Goal: Task Accomplishment & Management: Complete application form

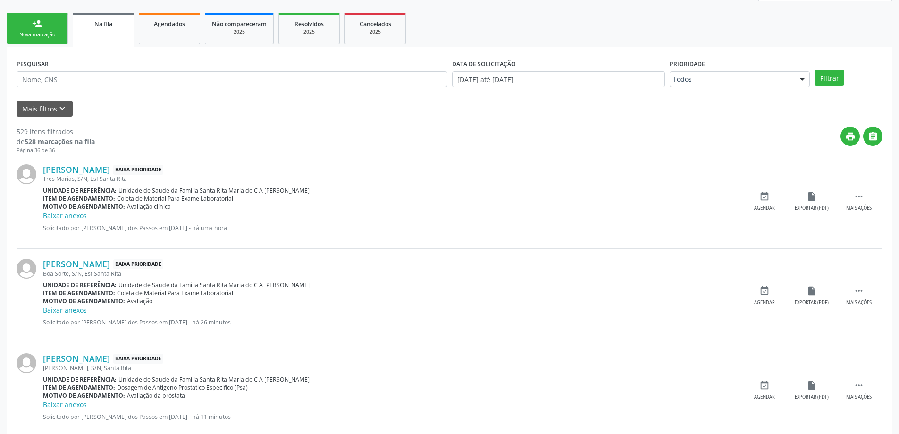
scroll to position [47, 0]
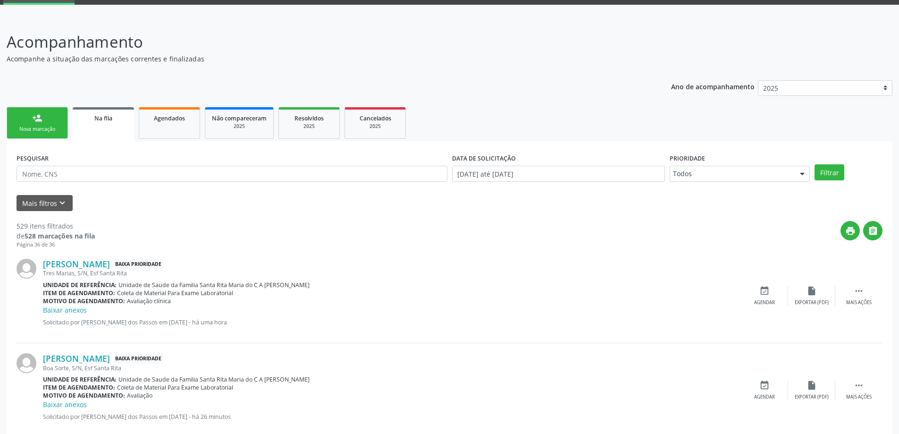
click at [38, 132] on div "Nova marcação" at bounding box center [37, 129] width 47 height 7
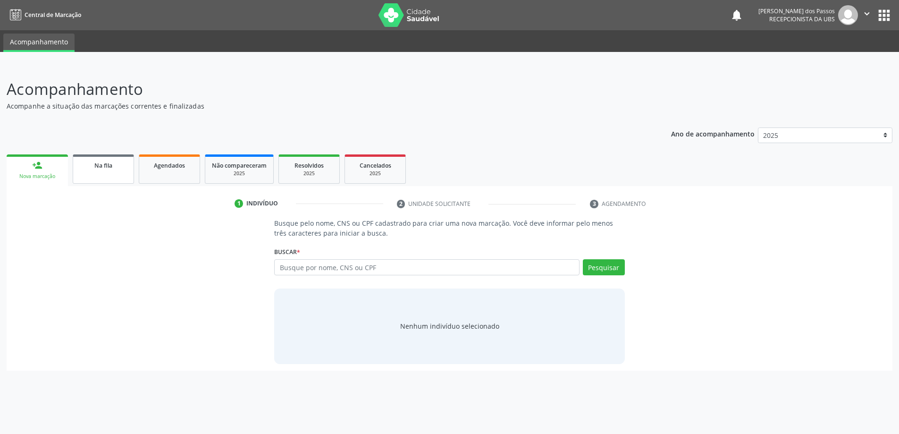
scroll to position [0, 0]
click at [373, 269] on input "text" at bounding box center [430, 267] width 308 height 16
type input "700002272888801"
click at [601, 267] on button "Pesquisar" at bounding box center [608, 267] width 42 height 16
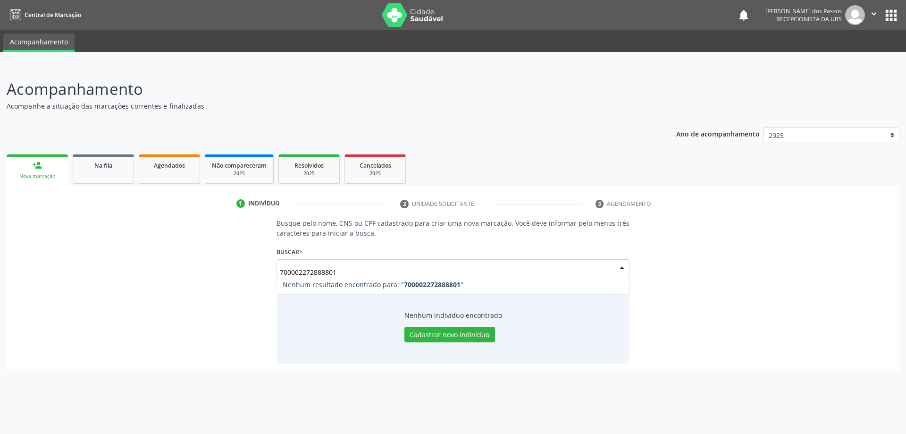
click at [349, 272] on input "700002272888801" at bounding box center [445, 271] width 331 height 19
type input "7"
type input "15014187420"
click at [612, 267] on button "Pesquisar" at bounding box center [608, 267] width 42 height 16
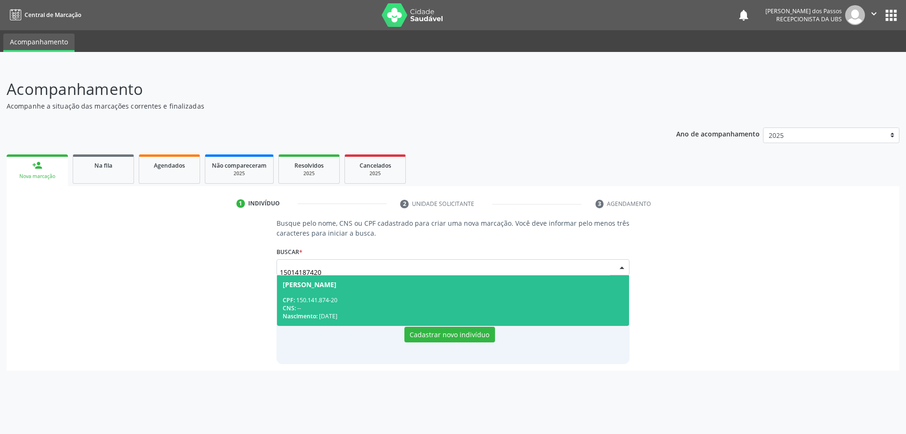
click at [429, 308] on div "CNS: --" at bounding box center [453, 308] width 341 height 8
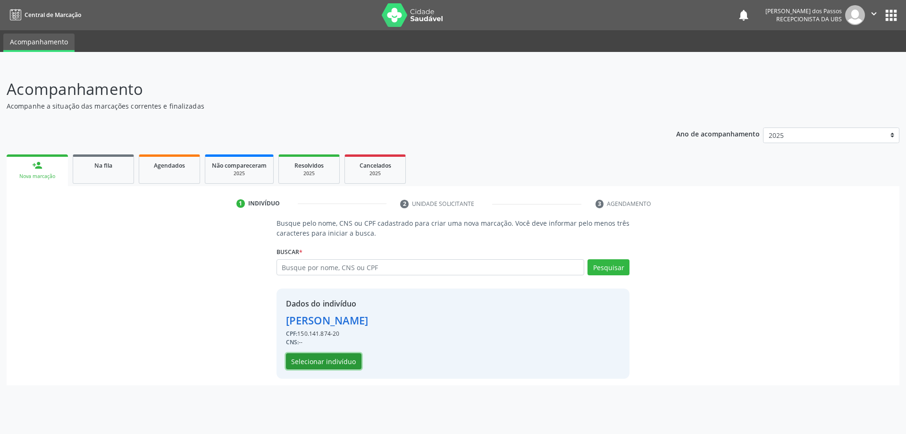
click at [325, 362] on button "Selecionar indivíduo" at bounding box center [323, 361] width 75 height 16
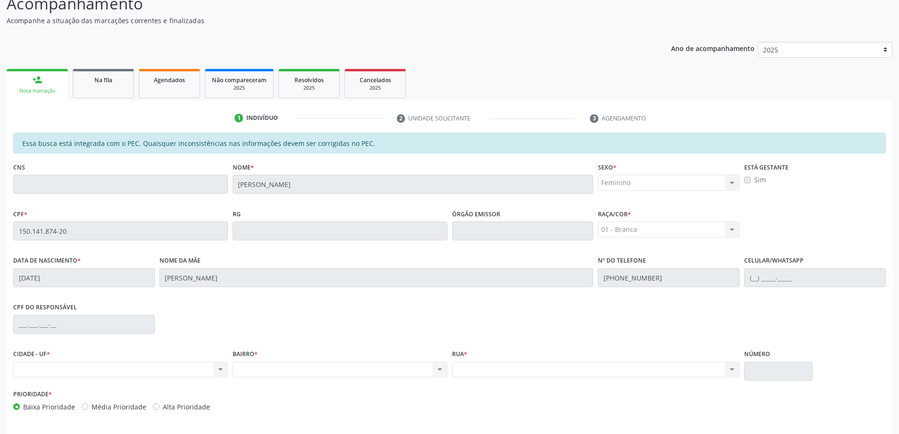
scroll to position [118, 0]
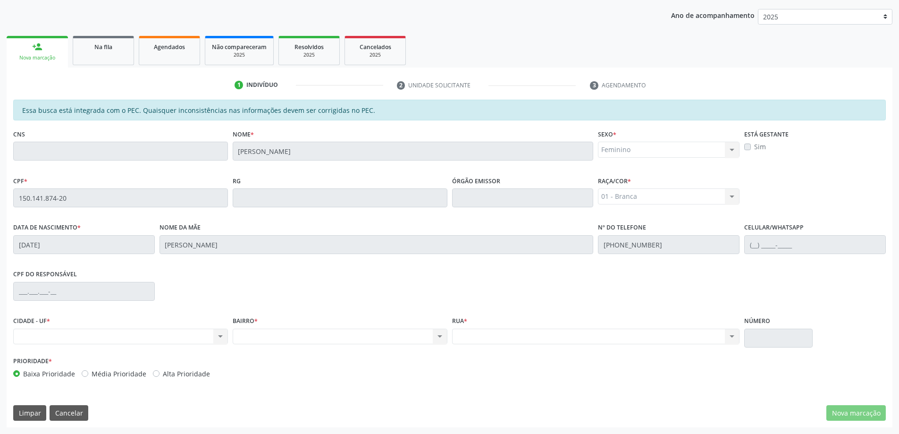
click at [38, 332] on div "Nenhum resultado encontrado para: " " Não há nenhuma opção para ser exibida." at bounding box center [120, 336] width 215 height 16
click at [42, 320] on label "CIDADE - UF *" at bounding box center [31, 321] width 37 height 15
drag, startPoint x: 248, startPoint y: 319, endPoint x: 200, endPoint y: 317, distance: 48.7
click at [249, 319] on label "BAIRRO *" at bounding box center [245, 321] width 25 height 15
click at [161, 337] on div "Nenhum resultado encontrado para: " " Não há nenhuma opção para ser exibida." at bounding box center [120, 336] width 215 height 16
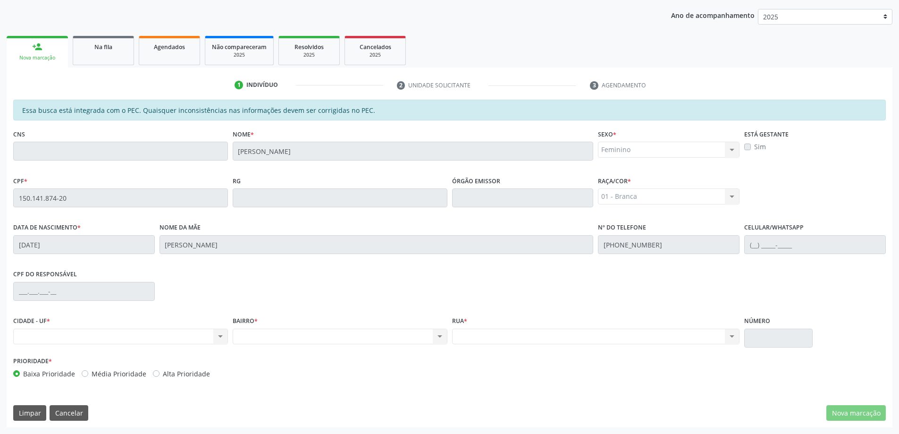
click at [151, 341] on div "Nenhum resultado encontrado para: " " Não há nenhuma opção para ser exibida." at bounding box center [120, 336] width 215 height 16
click at [42, 320] on label "CIDADE - UF *" at bounding box center [31, 321] width 37 height 15
click at [42, 308] on div "CPF do responsável" at bounding box center [84, 290] width 146 height 47
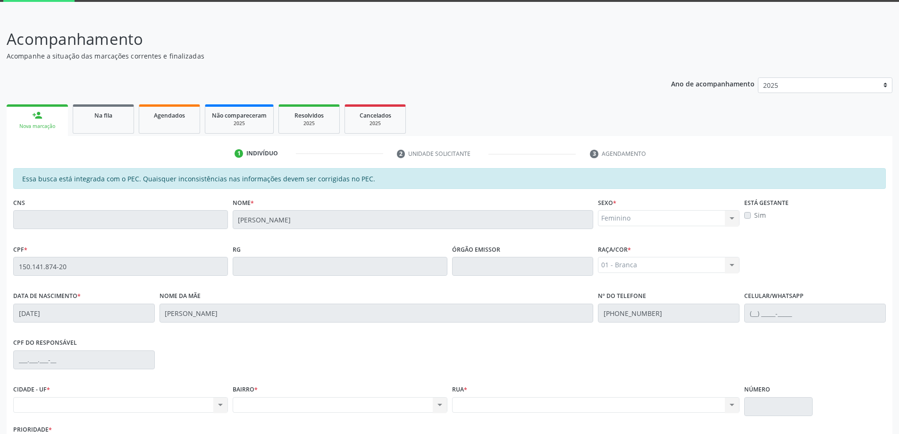
scroll to position [24, 0]
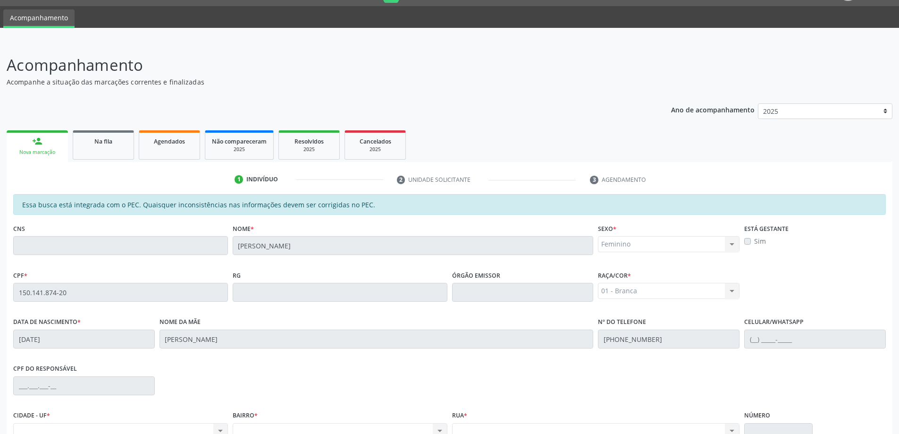
click at [40, 153] on div "Nova marcação" at bounding box center [37, 152] width 48 height 7
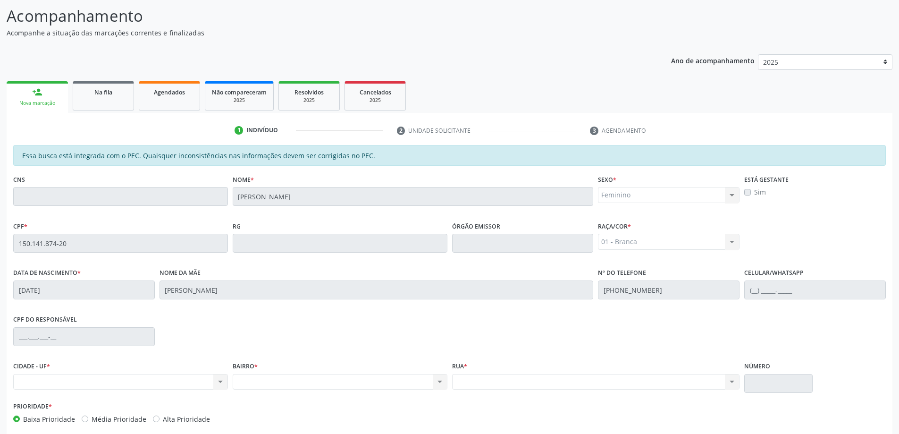
scroll to position [118, 0]
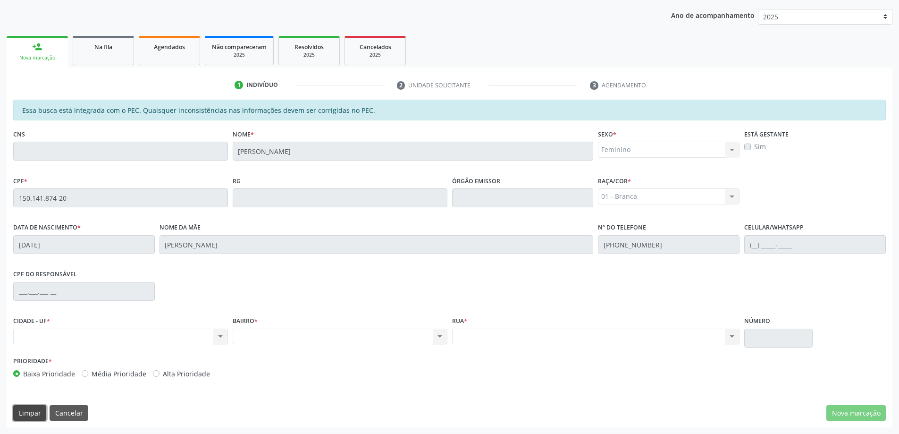
click at [32, 413] on button "Limpar" at bounding box center [29, 413] width 33 height 16
click at [51, 50] on link "person_add Nova marcação" at bounding box center [37, 52] width 61 height 32
click at [49, 54] on link "person_add Nova marcação" at bounding box center [37, 52] width 61 height 32
click at [38, 55] on div "Nova marcação" at bounding box center [37, 57] width 48 height 7
drag, startPoint x: 61, startPoint y: 416, endPoint x: 67, endPoint y: 409, distance: 8.8
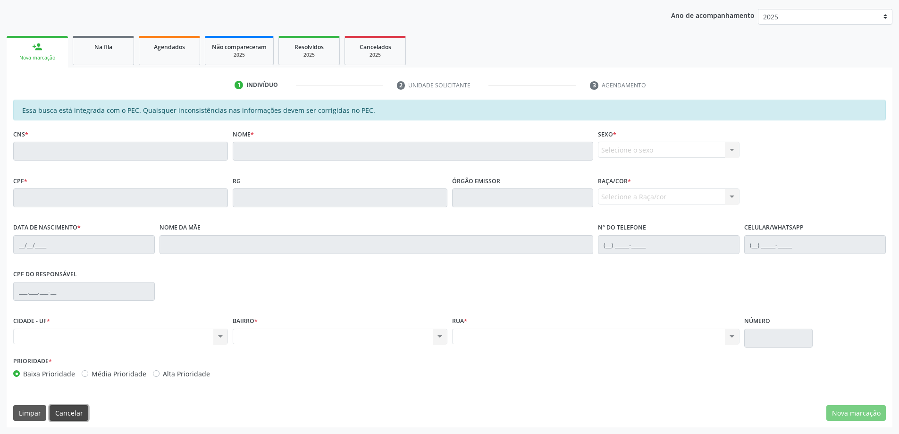
click at [63, 415] on button "Cancelar" at bounding box center [69, 413] width 39 height 16
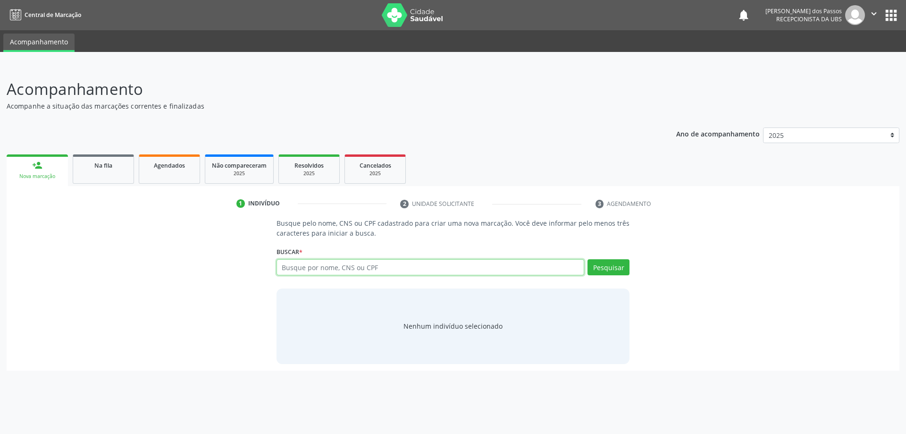
click at [304, 269] on input "text" at bounding box center [430, 267] width 308 height 16
type input "1"
type input "[PERSON_NAME]"
click at [606, 267] on button "Pesquisar" at bounding box center [608, 267] width 42 height 16
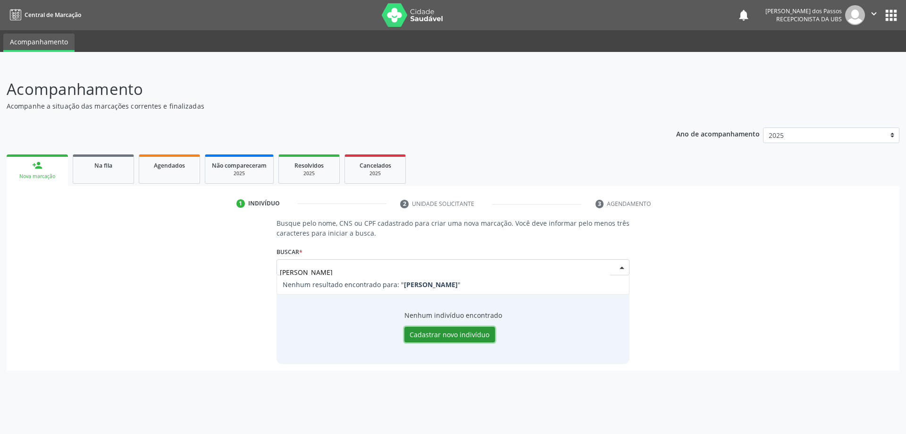
click at [452, 335] on button "Cadastrar novo indivíduo" at bounding box center [449, 335] width 91 height 16
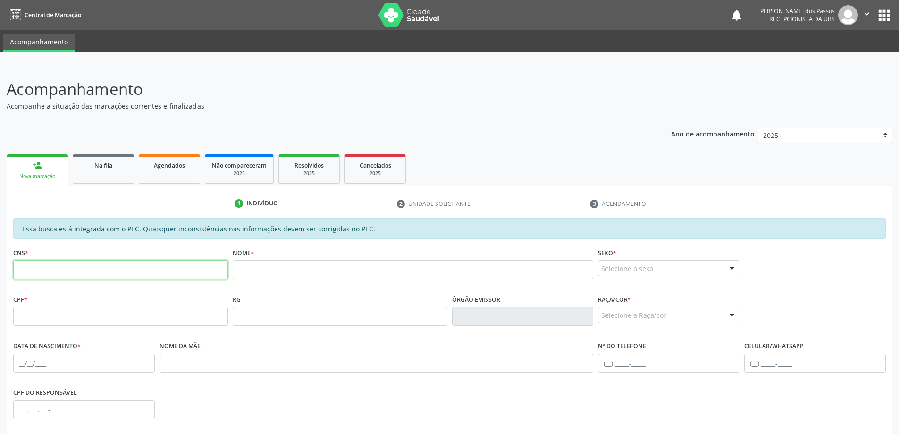
click at [126, 271] on input "text" at bounding box center [120, 269] width 215 height 19
type input "700 0022 7289 8801"
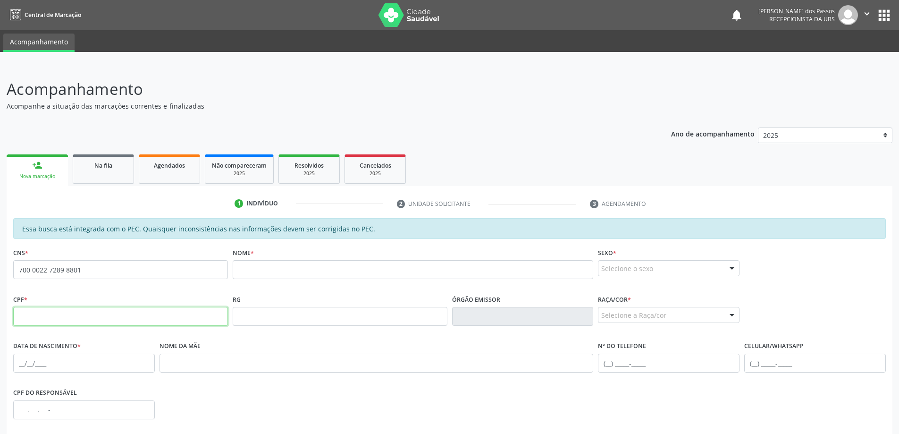
click at [92, 319] on input "text" at bounding box center [120, 316] width 215 height 19
type input "0"
type input "150.141.874-20"
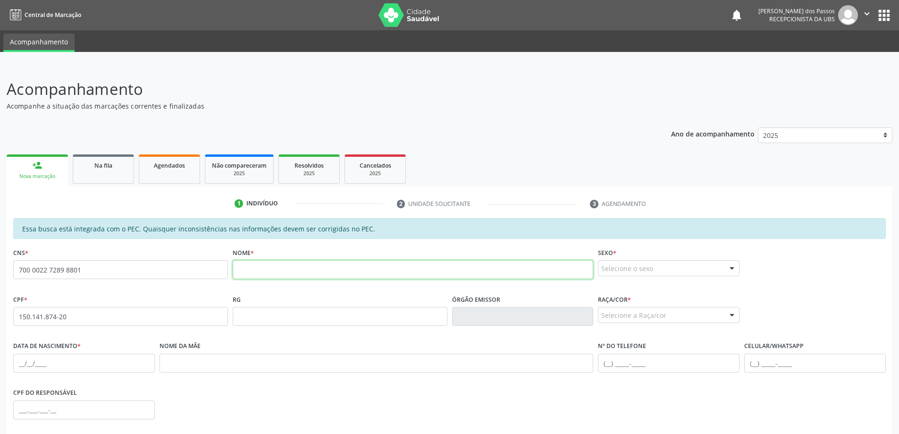
click at [253, 272] on input "text" at bounding box center [413, 269] width 361 height 19
type input "700 0022 7289 8801"
type input "m"
type input "150.141.874-20"
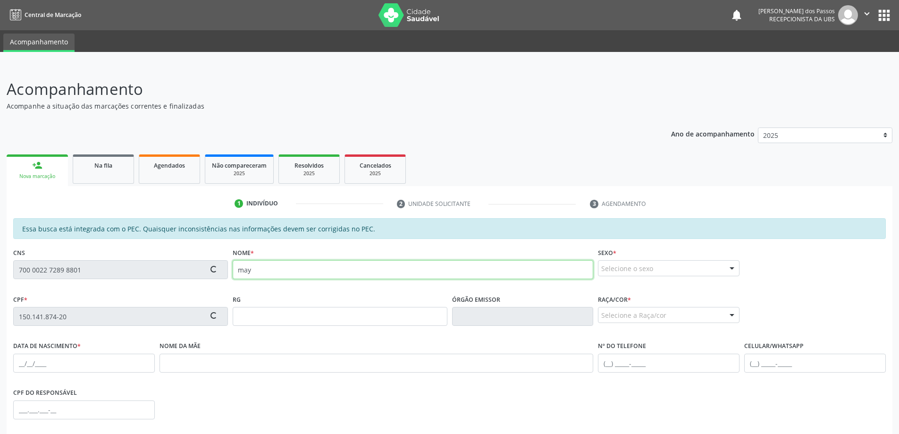
type input "may"
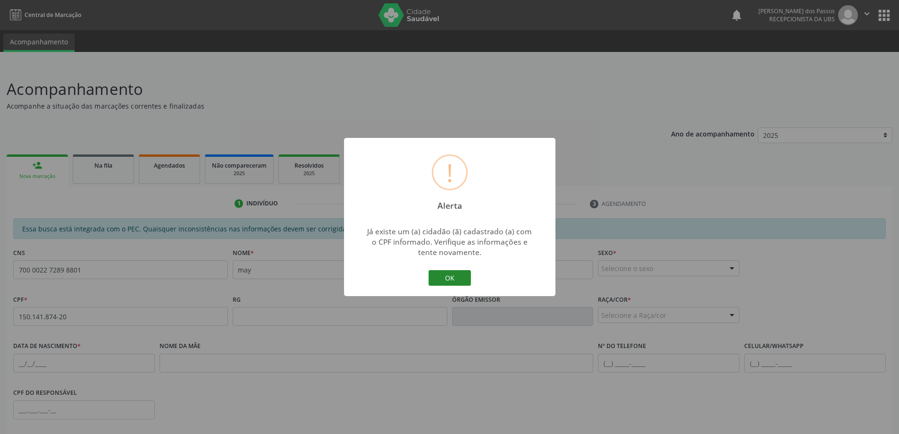
click at [458, 275] on button "OK" at bounding box center [449, 278] width 42 height 16
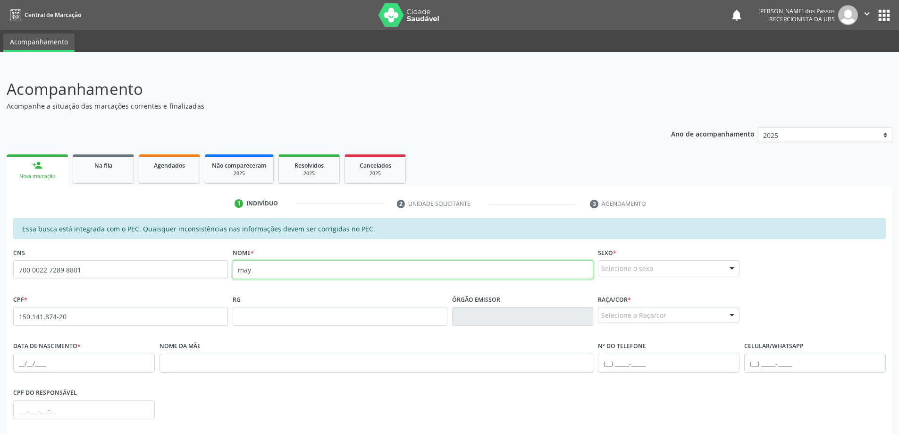
click at [265, 277] on input "may" at bounding box center [413, 269] width 361 height 19
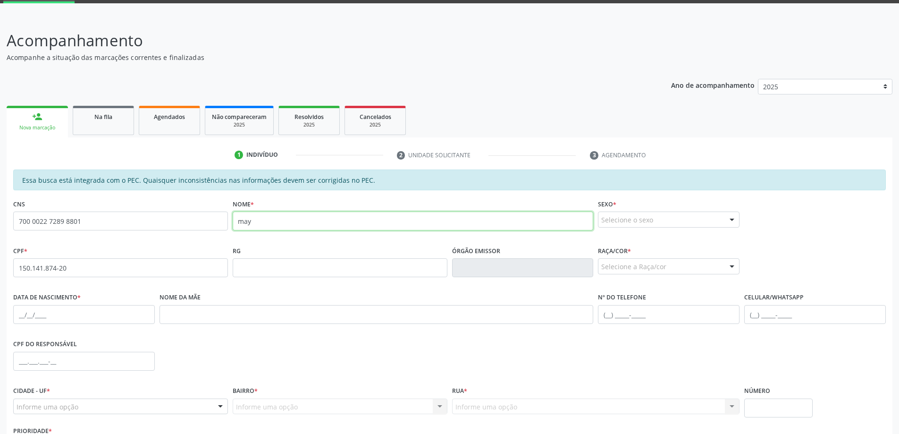
scroll to position [118, 0]
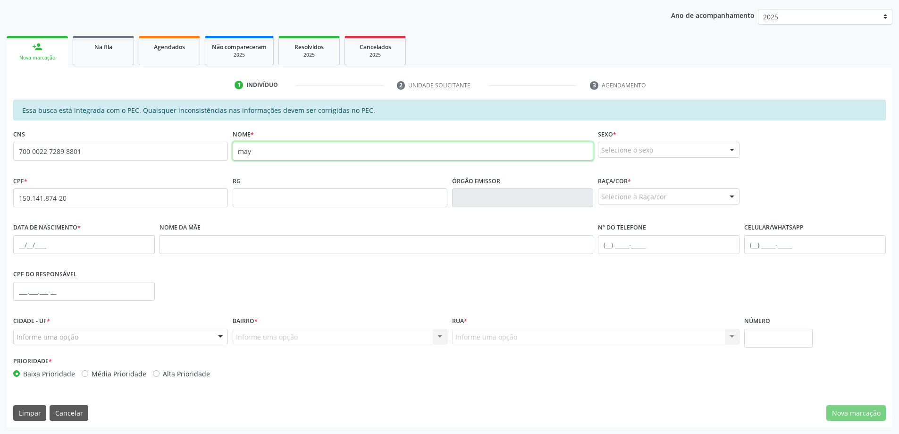
click at [303, 153] on input "may" at bounding box center [413, 151] width 361 height 19
type input "m"
click at [243, 153] on input "aMAYSA" at bounding box center [413, 151] width 361 height 19
click at [269, 149] on input "MAYSA" at bounding box center [413, 151] width 361 height 19
type input "[PERSON_NAME]"
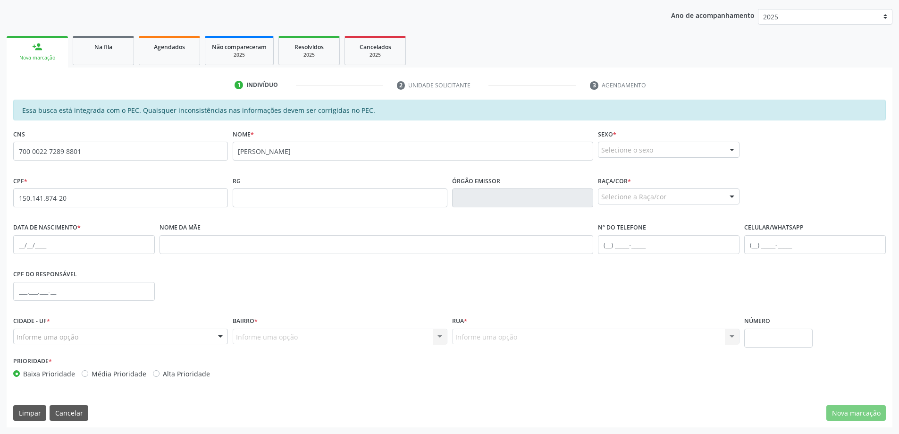
click at [686, 150] on div "Selecione o sexo" at bounding box center [669, 150] width 142 height 16
click at [670, 186] on span "Feminino" at bounding box center [668, 185] width 141 height 19
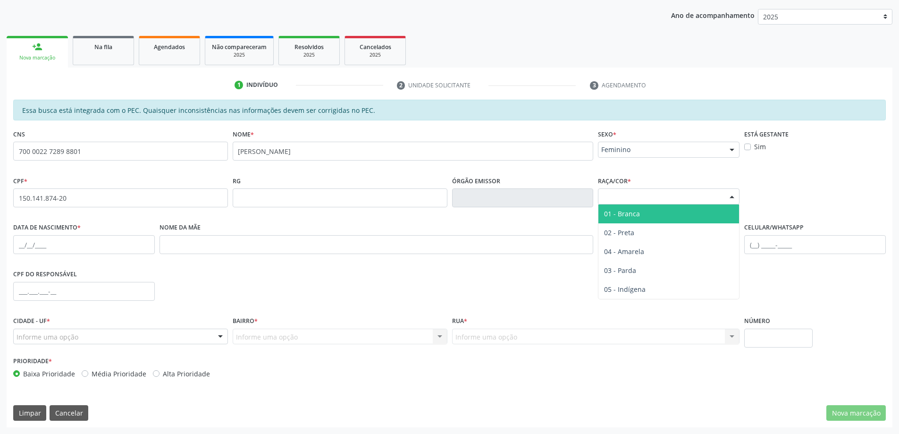
click at [667, 198] on div "Selecione a Raça/cor" at bounding box center [669, 196] width 142 height 16
click at [661, 216] on span "01 - Branca" at bounding box center [668, 213] width 141 height 19
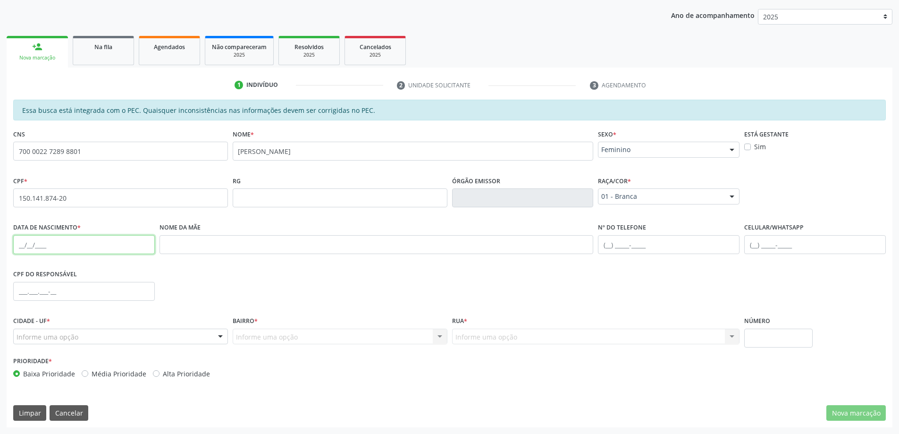
click at [44, 244] on input "text" at bounding box center [84, 244] width 142 height 19
type input "[DATE]"
click at [201, 249] on input "text" at bounding box center [376, 244] width 434 height 19
type input "NAUDIEGE [PERSON_NAME]"
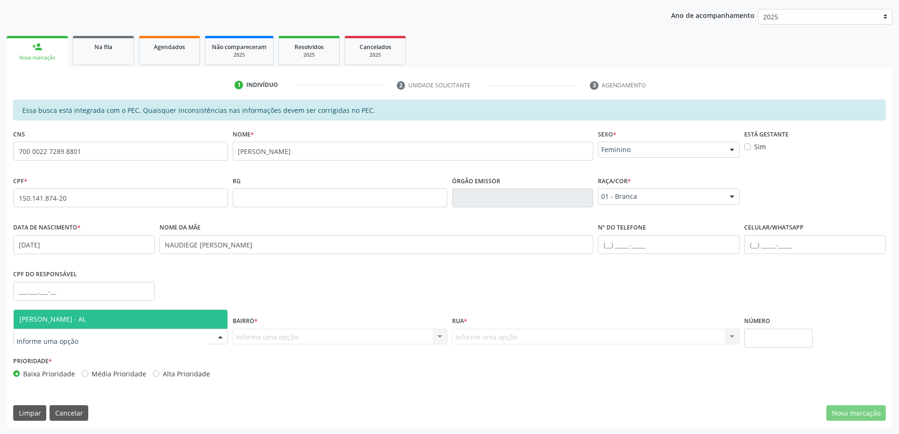
click at [85, 322] on span "[PERSON_NAME] - AL" at bounding box center [52, 318] width 67 height 9
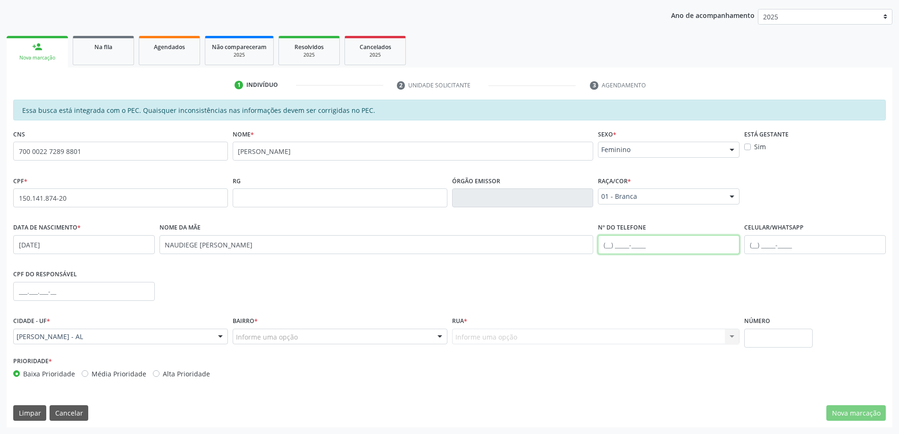
click at [634, 243] on input "text" at bounding box center [669, 244] width 142 height 19
type input "[PHONE_NUMBER]"
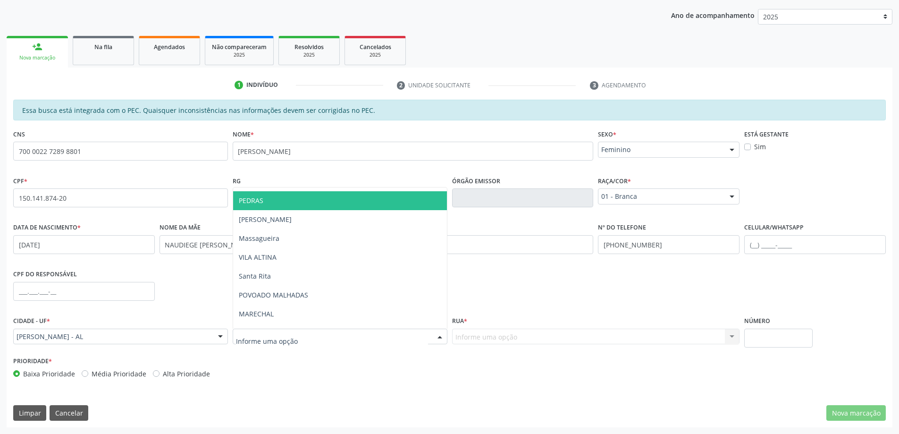
scroll to position [189, 0]
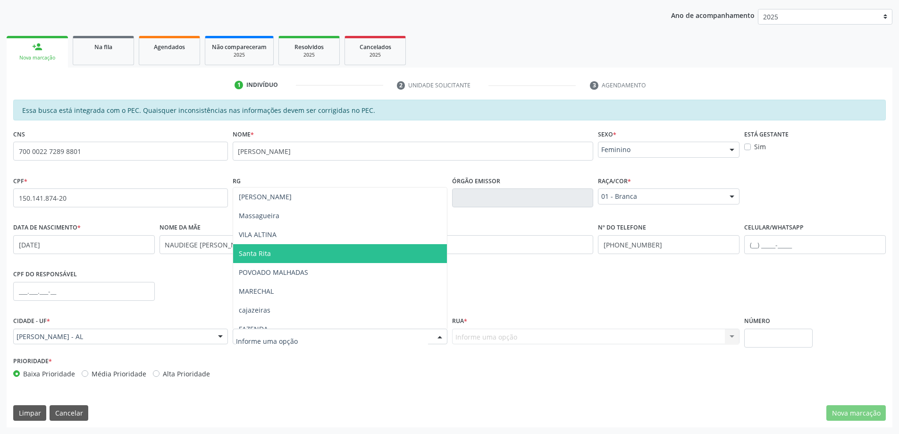
click at [282, 257] on span "Santa Rita" at bounding box center [340, 253] width 214 height 19
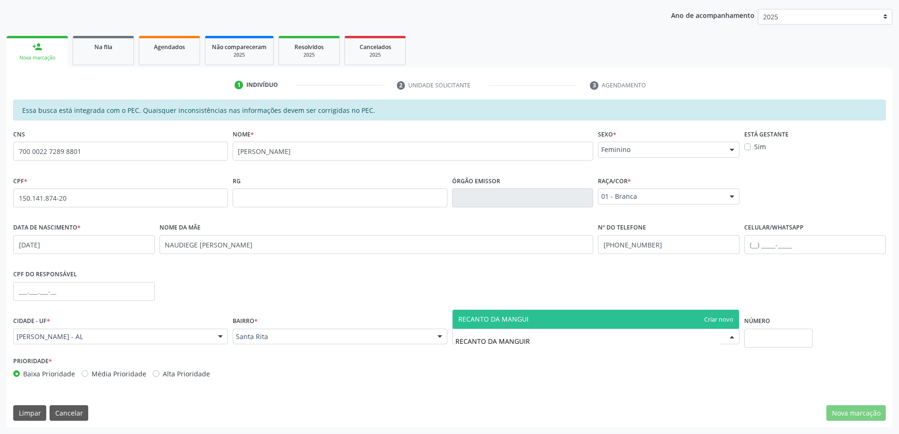
type input "RECANTO DA MANGUIRA"
click at [547, 318] on span "RECANTO DA MANGUIRA" at bounding box center [595, 319] width 287 height 19
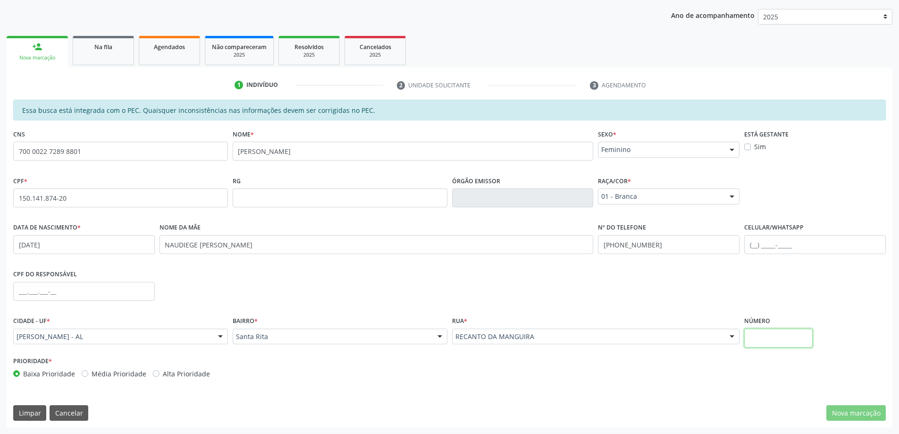
click at [762, 343] on input "text" at bounding box center [778, 337] width 68 height 19
click at [756, 342] on input "text" at bounding box center [778, 337] width 68 height 19
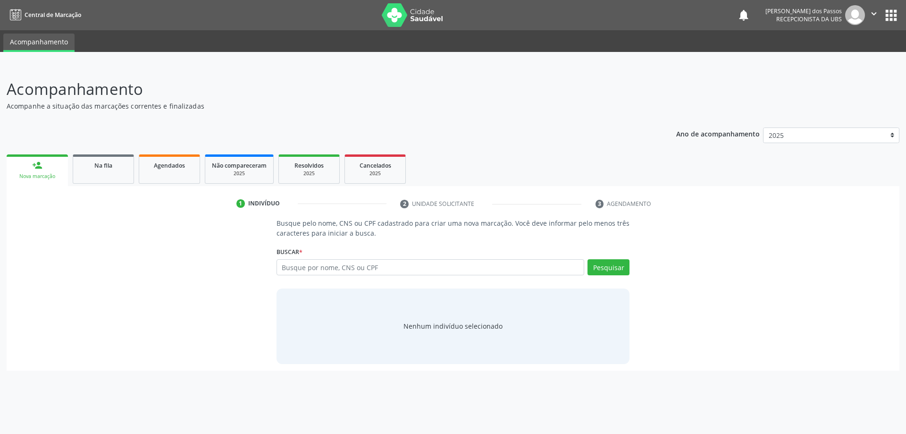
click at [316, 267] on input "text" at bounding box center [430, 267] width 308 height 16
click at [324, 129] on div "Ano de acompanhamento 2025 person_add Nova marcação Na fila Agendados Não compa…" at bounding box center [453, 246] width 893 height 250
click at [164, 167] on span "Agendados" at bounding box center [169, 165] width 31 height 8
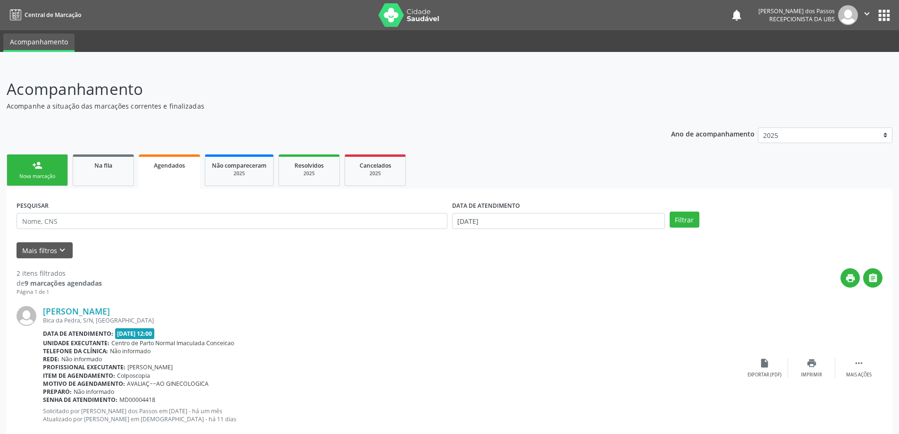
click at [172, 168] on span "Agendados" at bounding box center [169, 165] width 31 height 8
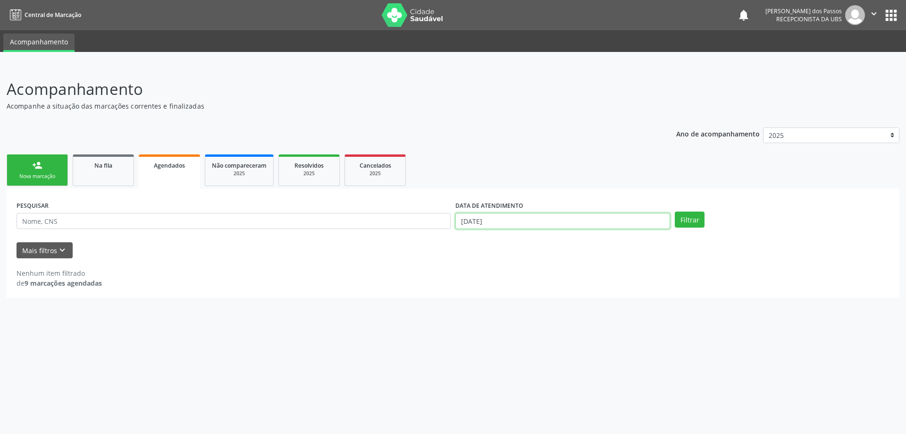
click at [474, 219] on input "22/09/2025" at bounding box center [562, 221] width 215 height 16
click at [485, 326] on span "22" at bounding box center [483, 325] width 18 height 18
type input "22/09/2025"
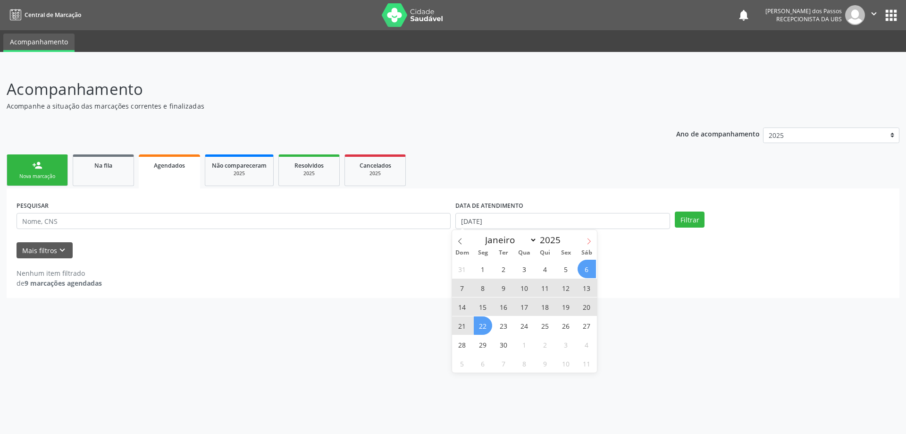
click at [588, 241] on icon at bounding box center [589, 241] width 7 height 7
select select "9"
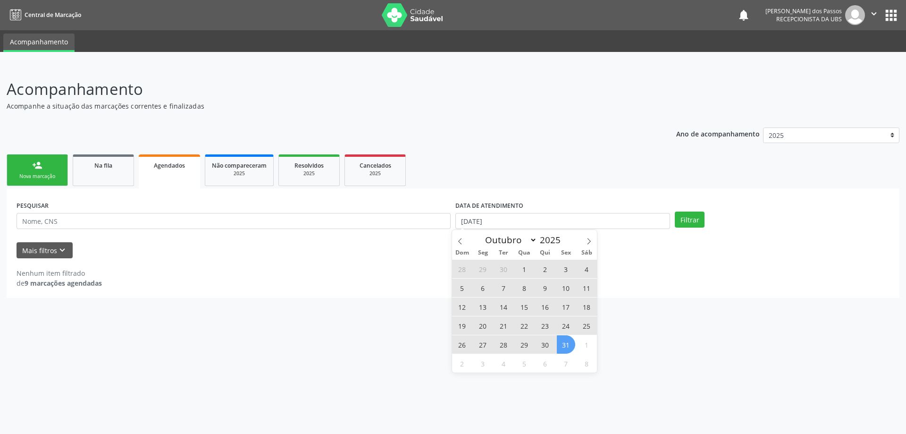
click at [565, 347] on span "31" at bounding box center [566, 344] width 18 height 18
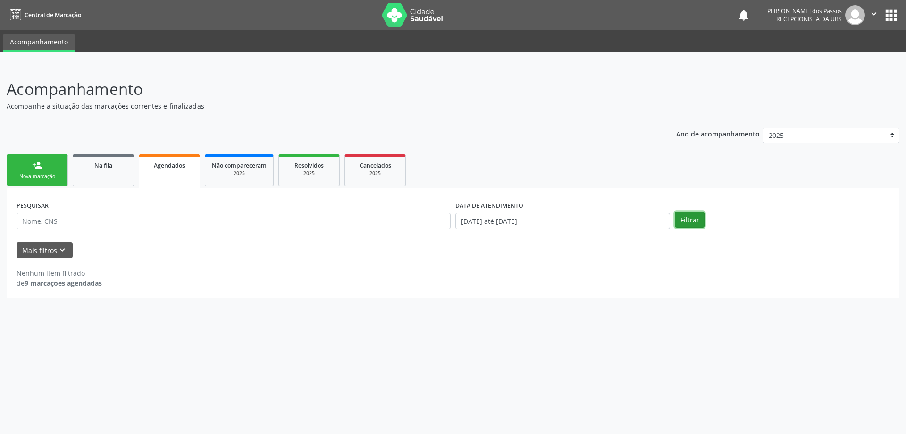
click at [693, 218] on button "Filtrar" at bounding box center [690, 219] width 30 height 16
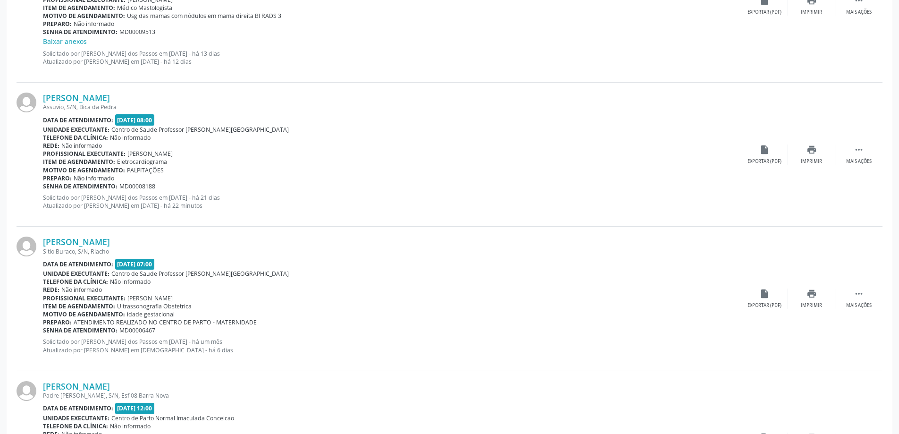
scroll to position [470, 0]
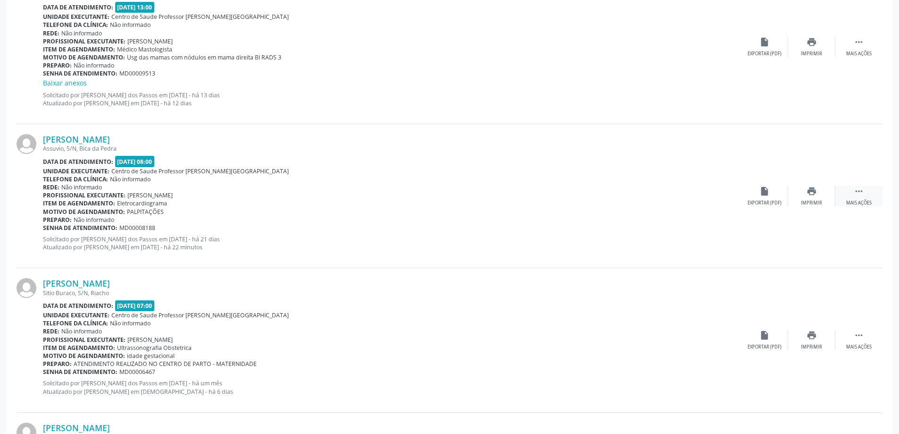
click at [859, 190] on icon "" at bounding box center [859, 191] width 10 height 10
click at [720, 193] on icon "print" at bounding box center [717, 191] width 10 height 10
